Goal: Check status: Check status

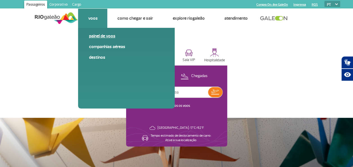
click at [104, 33] on link "Painel de voos" at bounding box center [126, 36] width 75 height 6
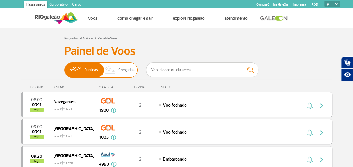
click at [118, 67] on img at bounding box center [110, 70] width 17 height 15
click at [64, 67] on input "Partidas Chegadas" at bounding box center [64, 67] width 0 height 0
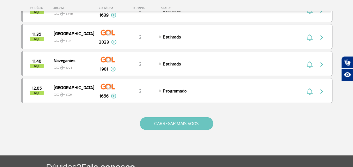
scroll to position [561, 0]
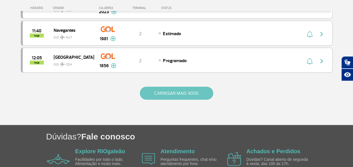
click at [170, 87] on button "CARREGAR MAIS VOOS" at bounding box center [176, 93] width 73 height 13
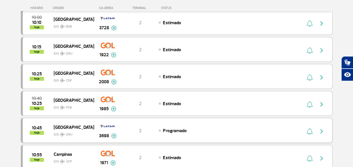
scroll to position [248, 0]
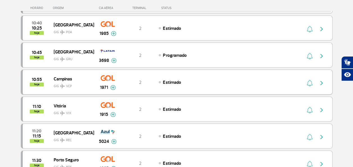
scroll to position [360, 0]
